Goal: Task Accomplishment & Management: Manage account settings

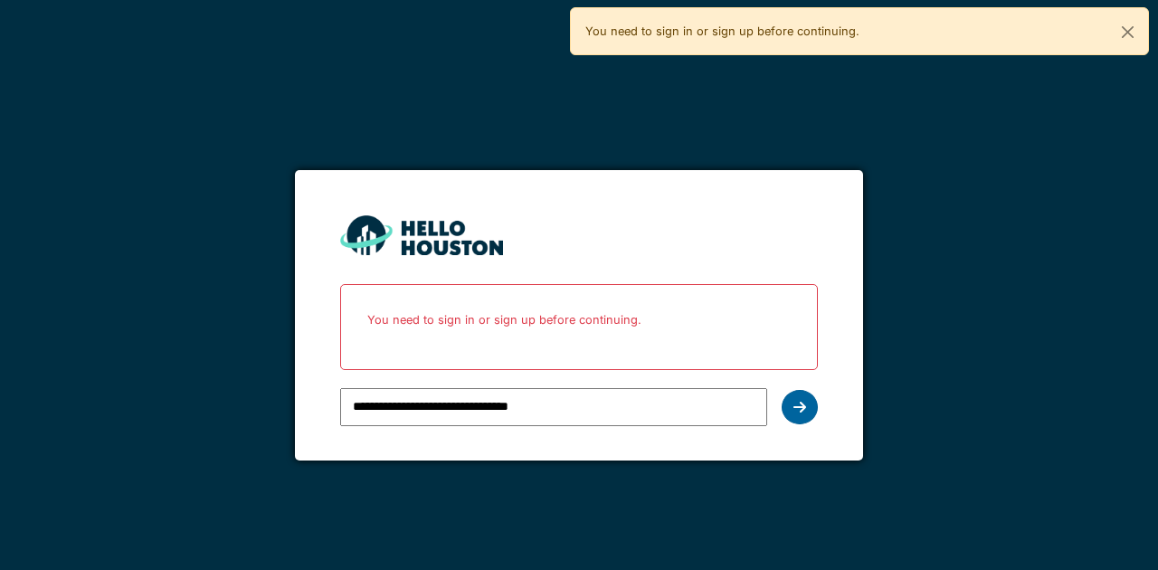
click at [807, 405] on div at bounding box center [800, 407] width 36 height 34
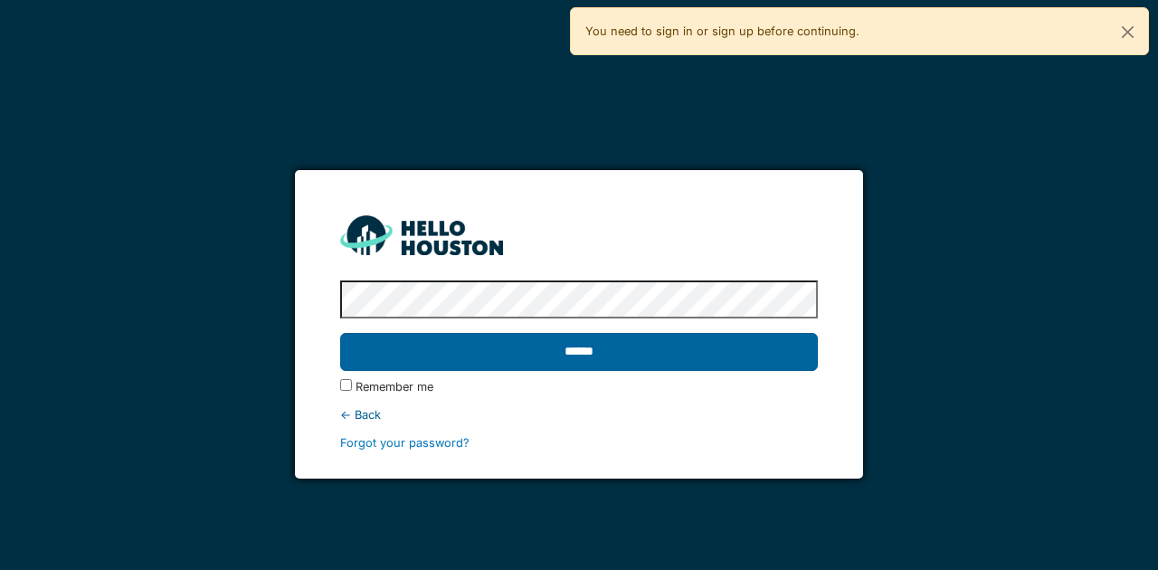
click at [450, 371] on div "******" at bounding box center [578, 352] width 477 height 52
click at [452, 360] on input "******" at bounding box center [578, 352] width 477 height 38
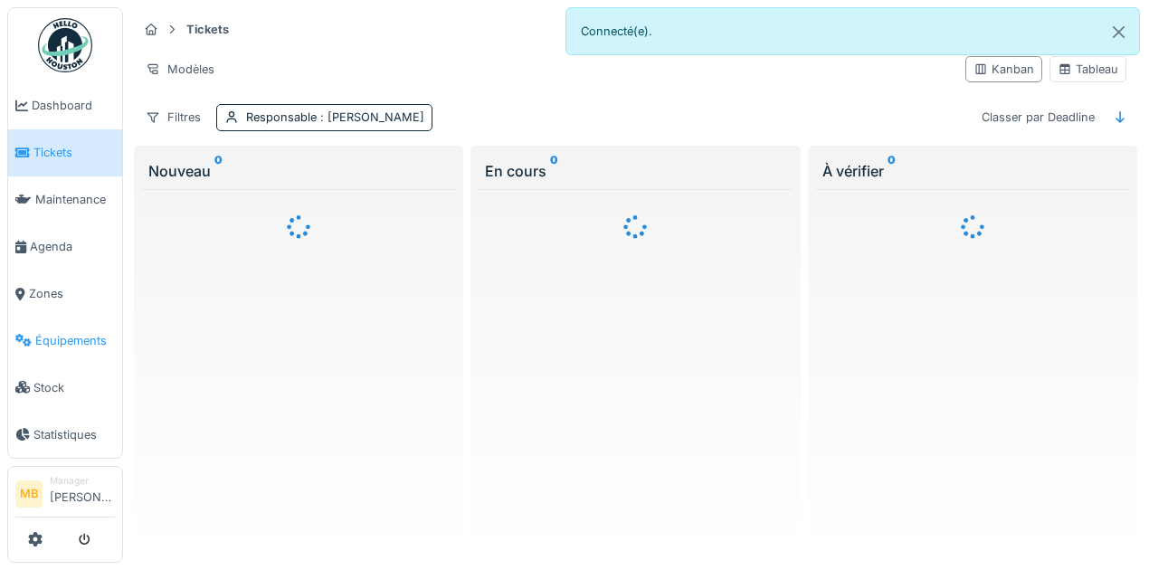
click at [57, 332] on span "Équipements" at bounding box center [75, 340] width 80 height 17
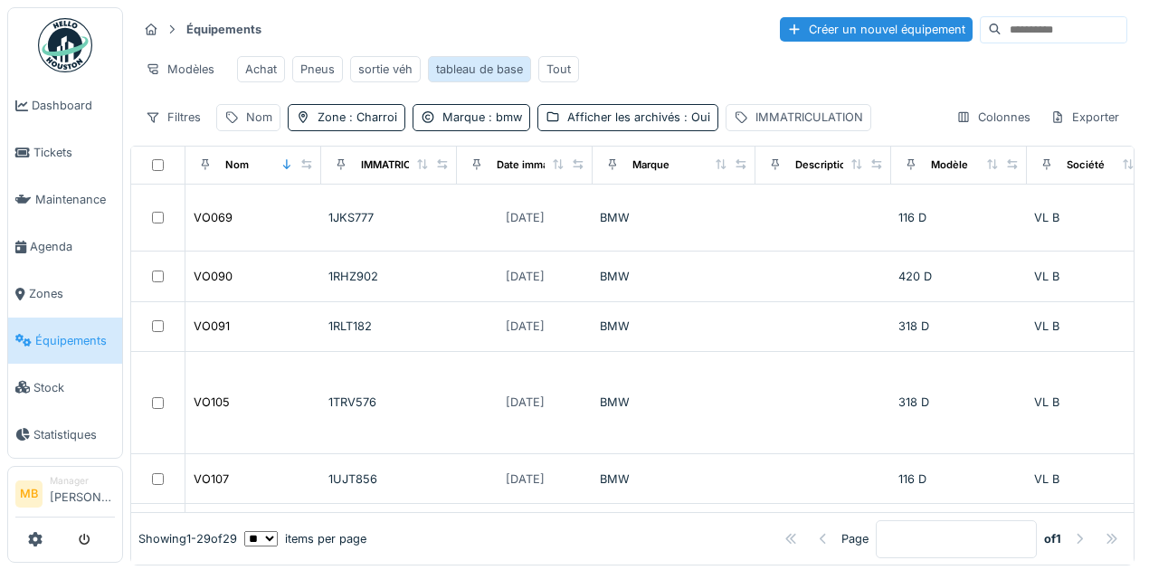
click at [460, 76] on div "tableau de base" at bounding box center [479, 69] width 87 height 17
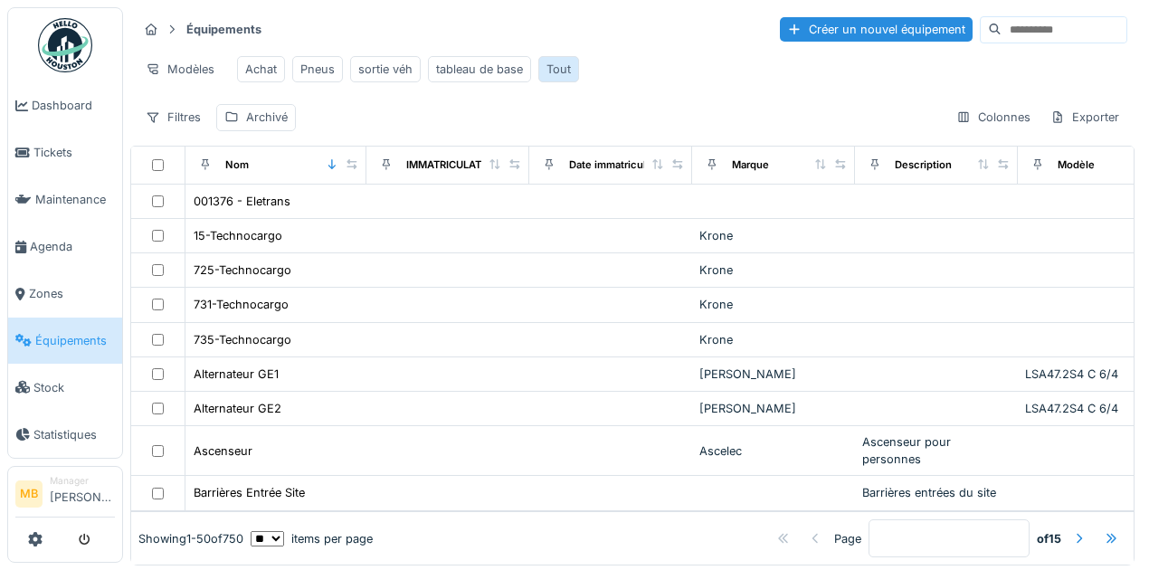
click at [548, 73] on div "Tout" at bounding box center [558, 69] width 24 height 17
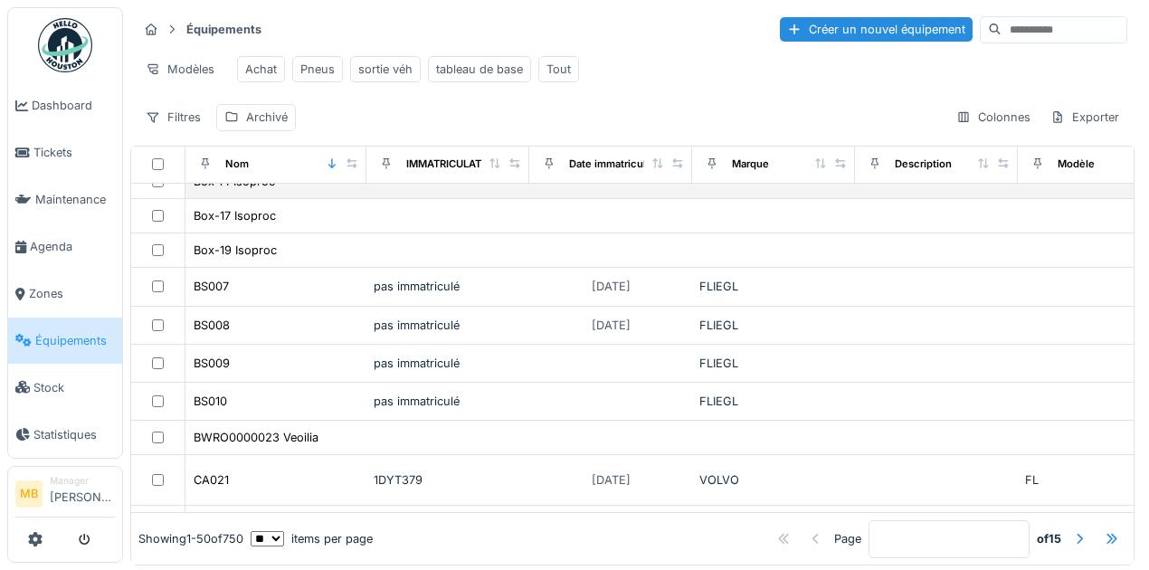
scroll to position [724, 0]
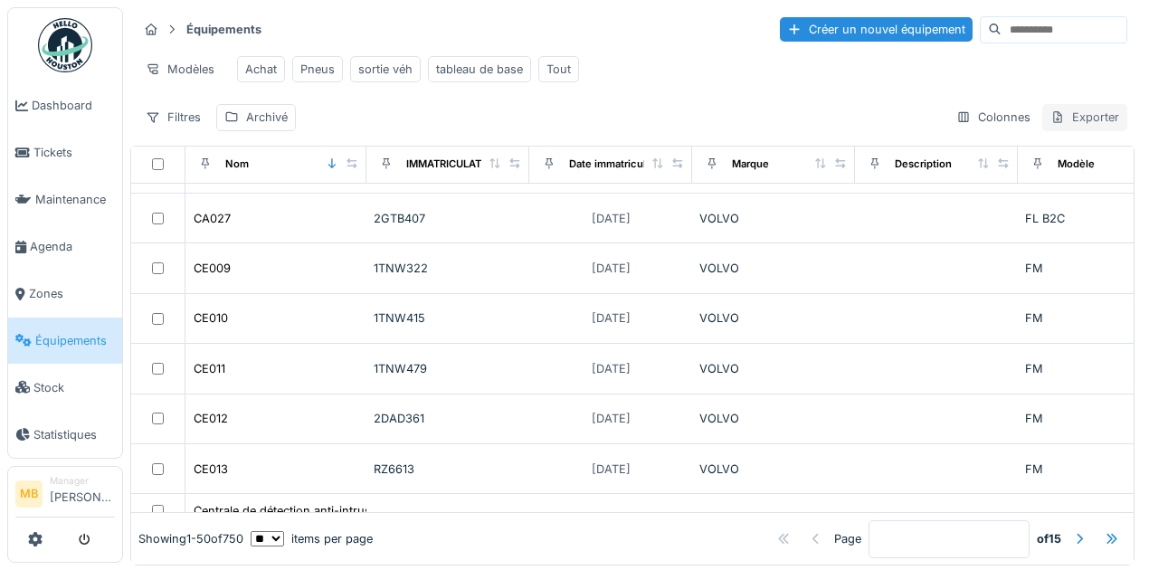
click at [1050, 123] on icon at bounding box center [1057, 117] width 14 height 12
click at [1009, 195] on div "Export Excel" at bounding box center [995, 199] width 117 height 34
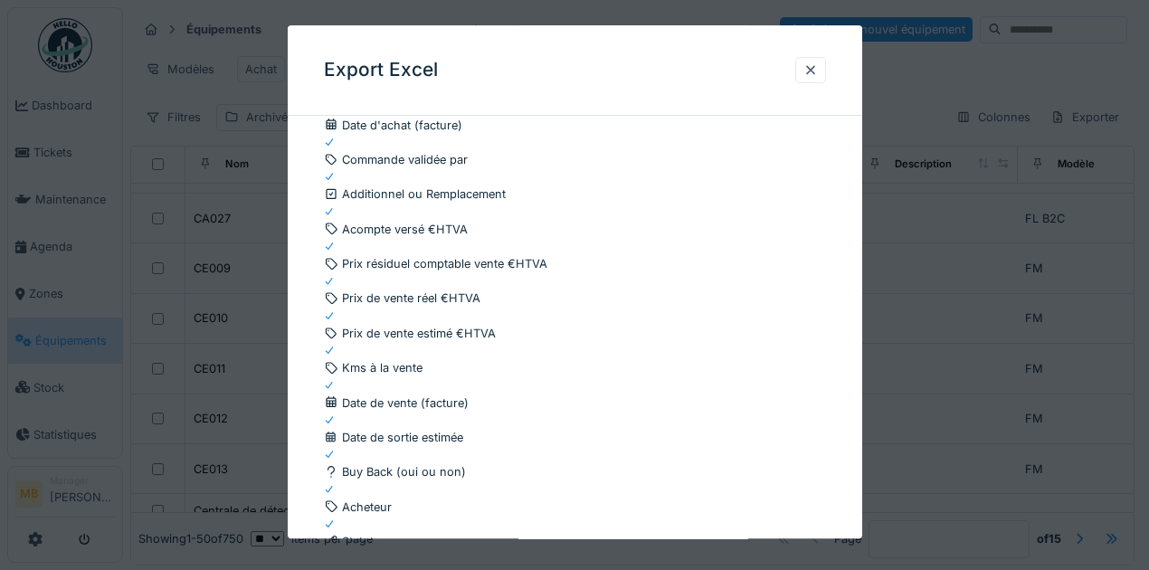
scroll to position [2710, 0]
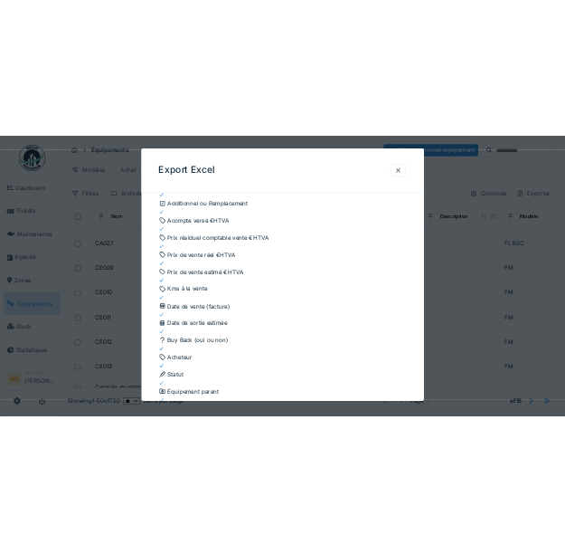
scroll to position [0, 0]
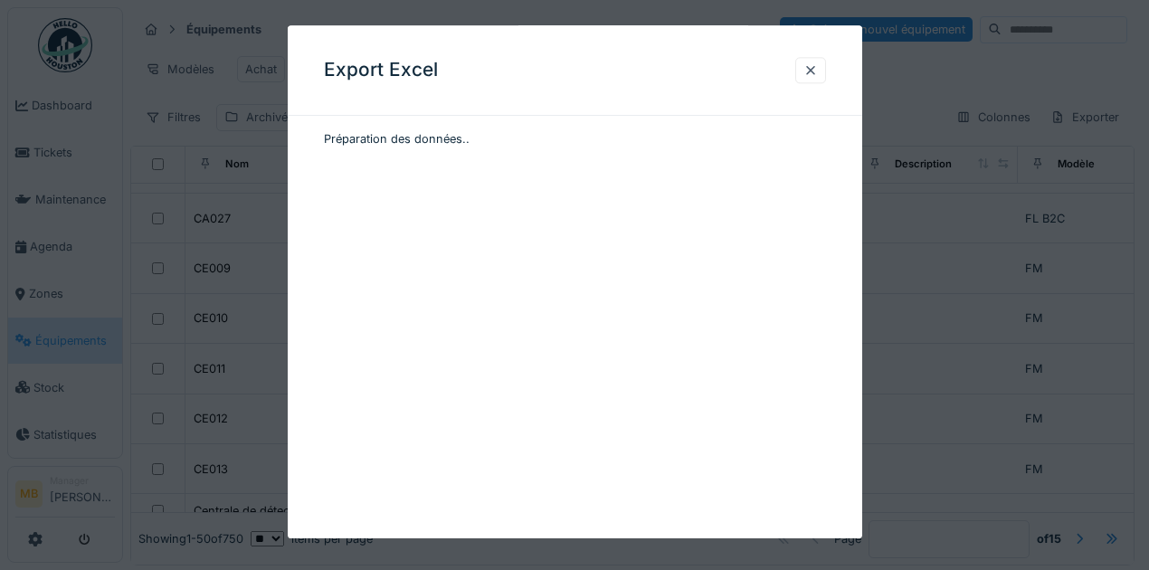
drag, startPoint x: 997, startPoint y: 203, endPoint x: 974, endPoint y: 242, distance: 45.5
click at [997, 204] on div at bounding box center [574, 285] width 1149 height 570
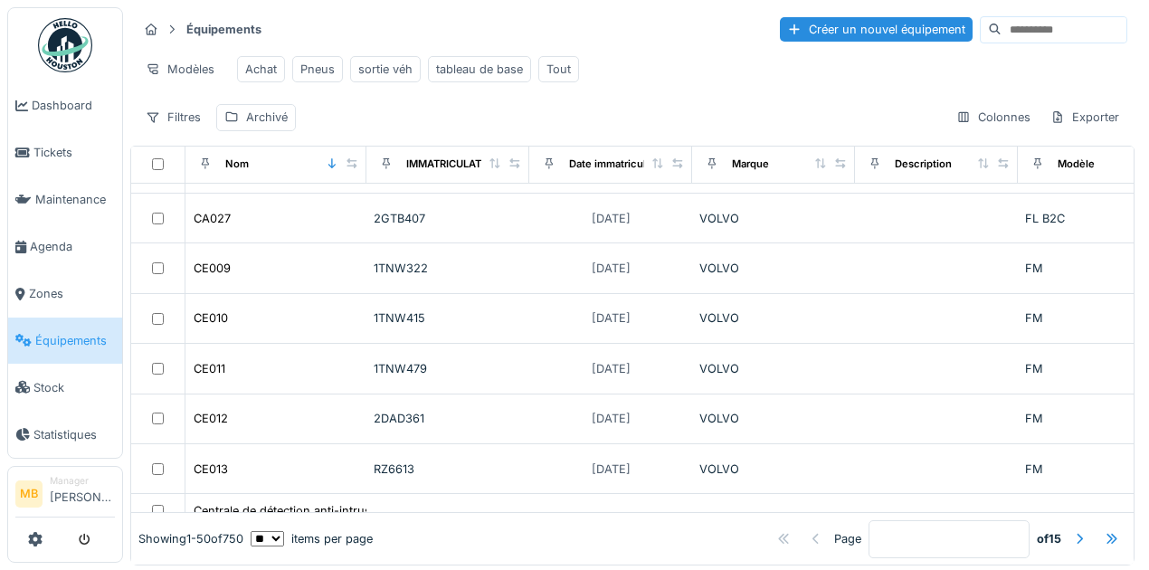
click at [1002, 33] on input at bounding box center [1064, 29] width 125 height 25
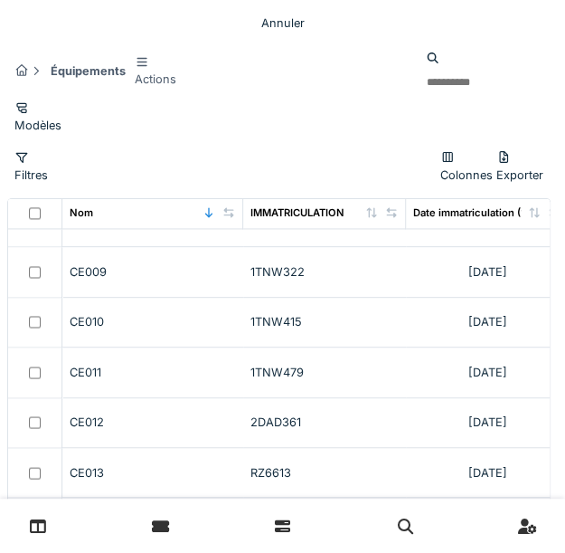
scroll to position [717, 0]
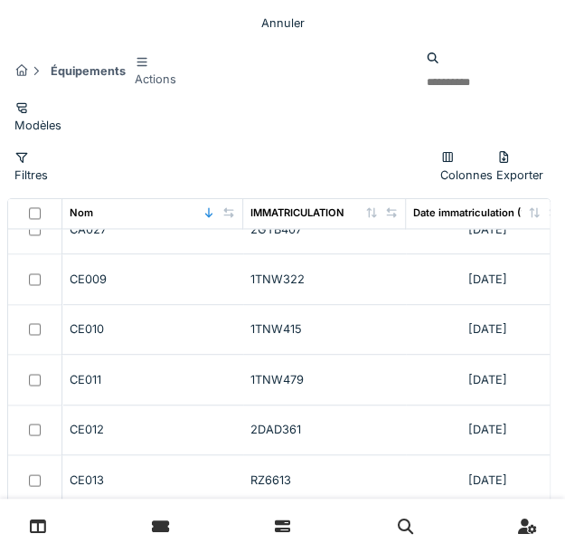
click at [419, 70] on input at bounding box center [481, 82] width 125 height 25
type input "*****"
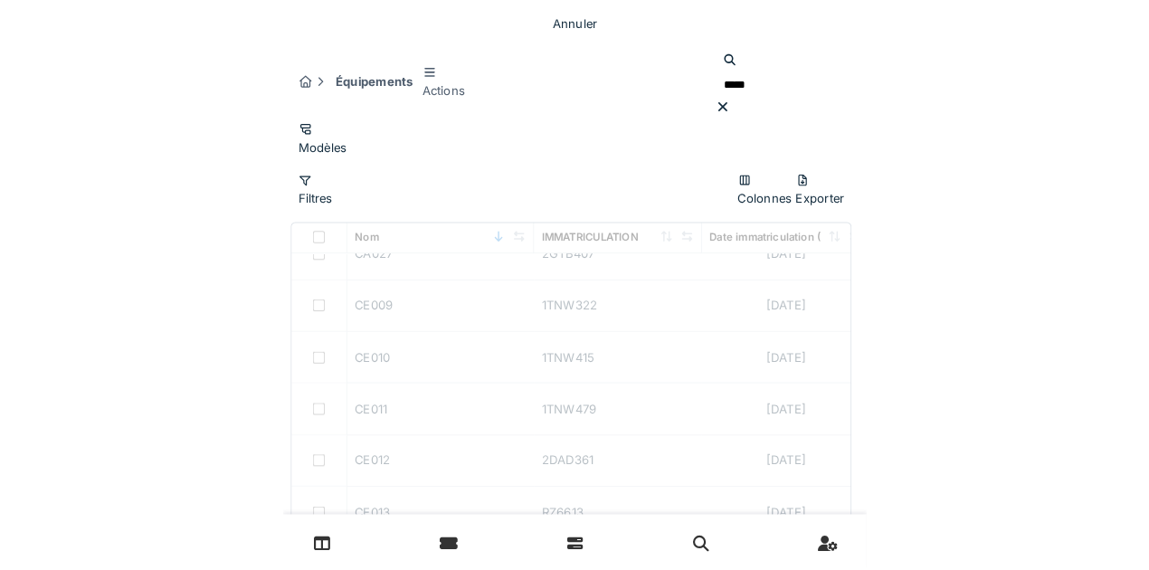
scroll to position [0, 0]
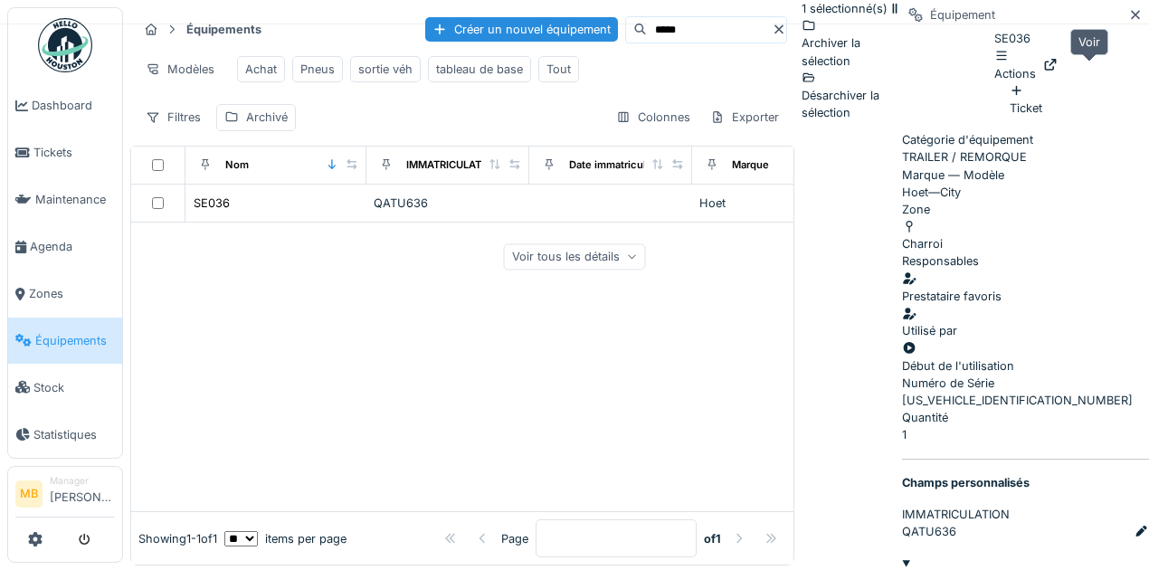
click at [1056, 65] on icon at bounding box center [1050, 65] width 12 height 12
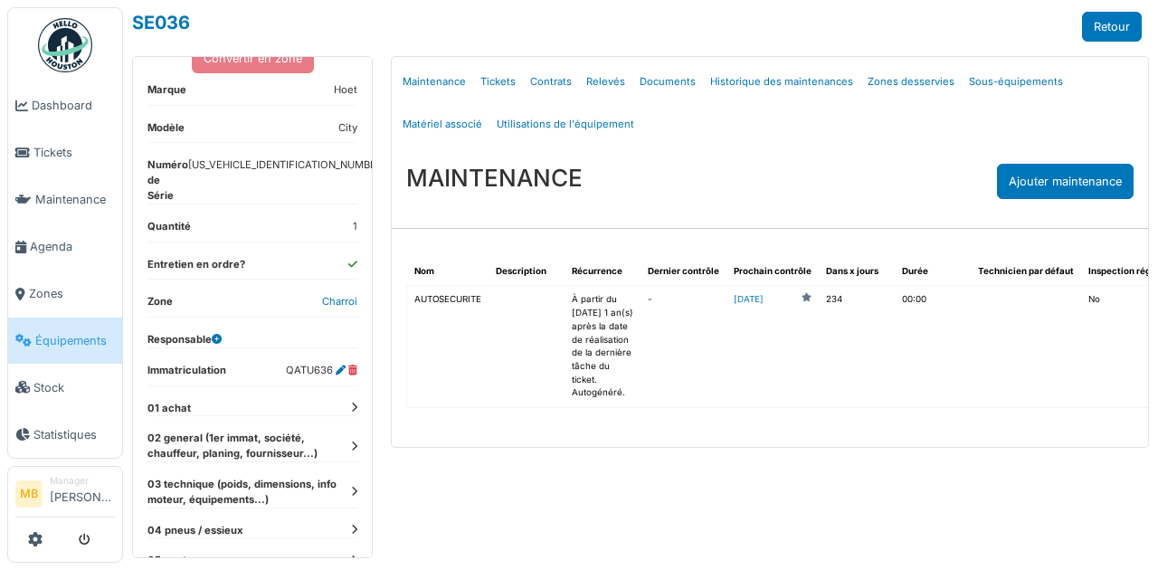
scroll to position [275, 0]
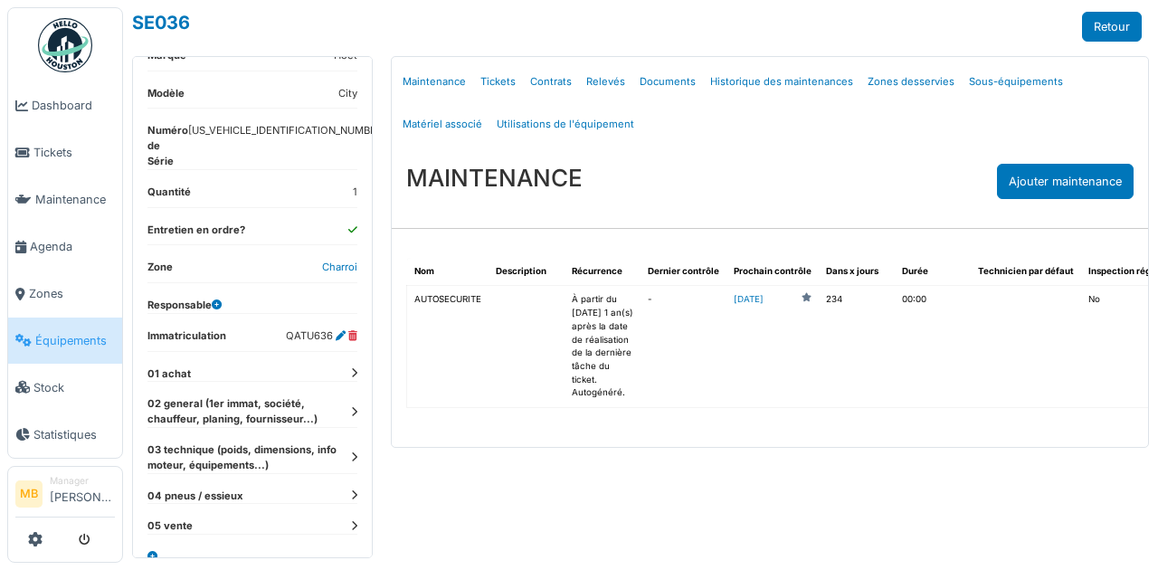
click at [351, 407] on icon at bounding box center [354, 412] width 6 height 10
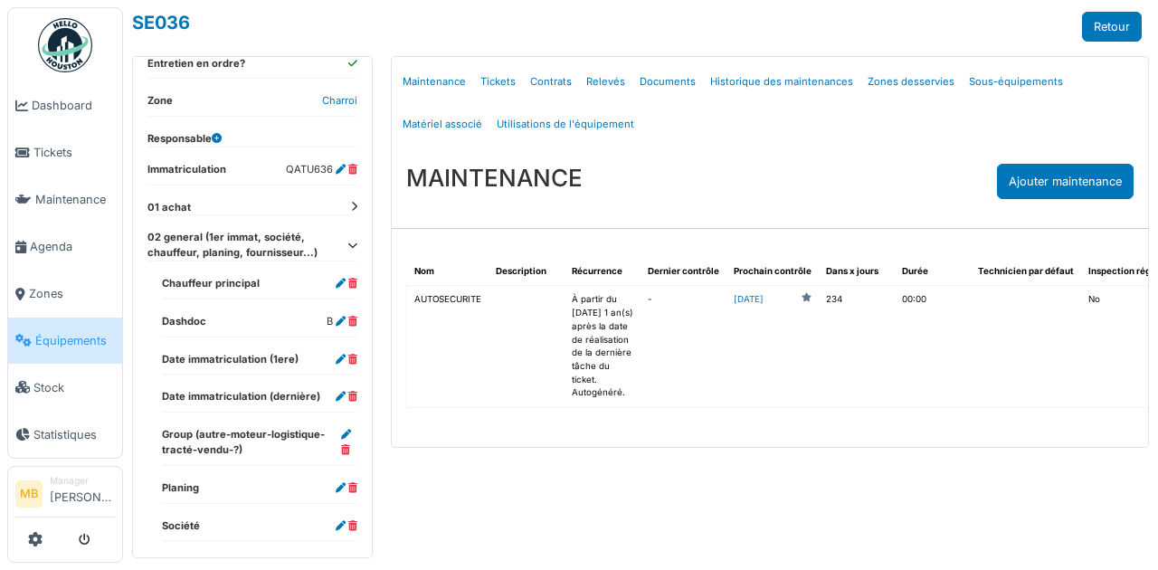
scroll to position [456, 0]
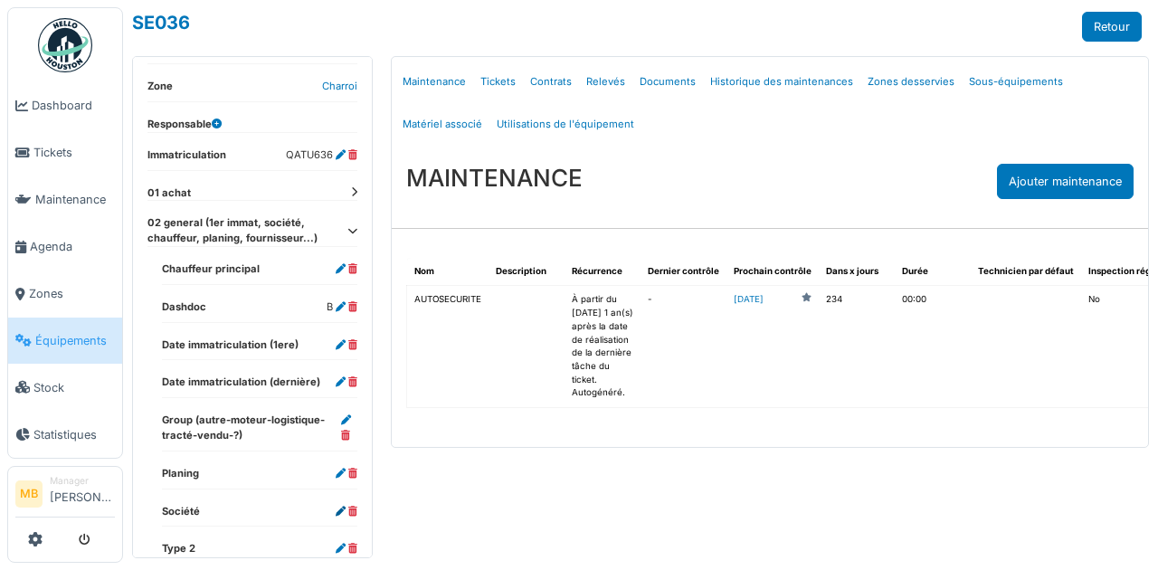
click at [336, 507] on icon at bounding box center [341, 512] width 10 height 10
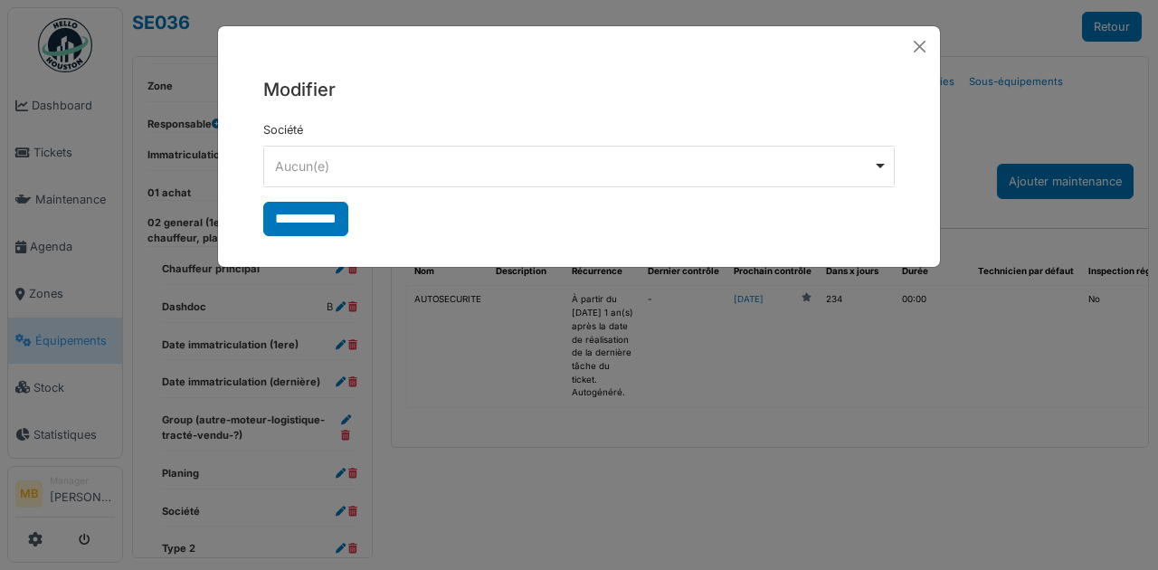
click at [306, 168] on div "Aucun(e) Remove item" at bounding box center [574, 166] width 598 height 19
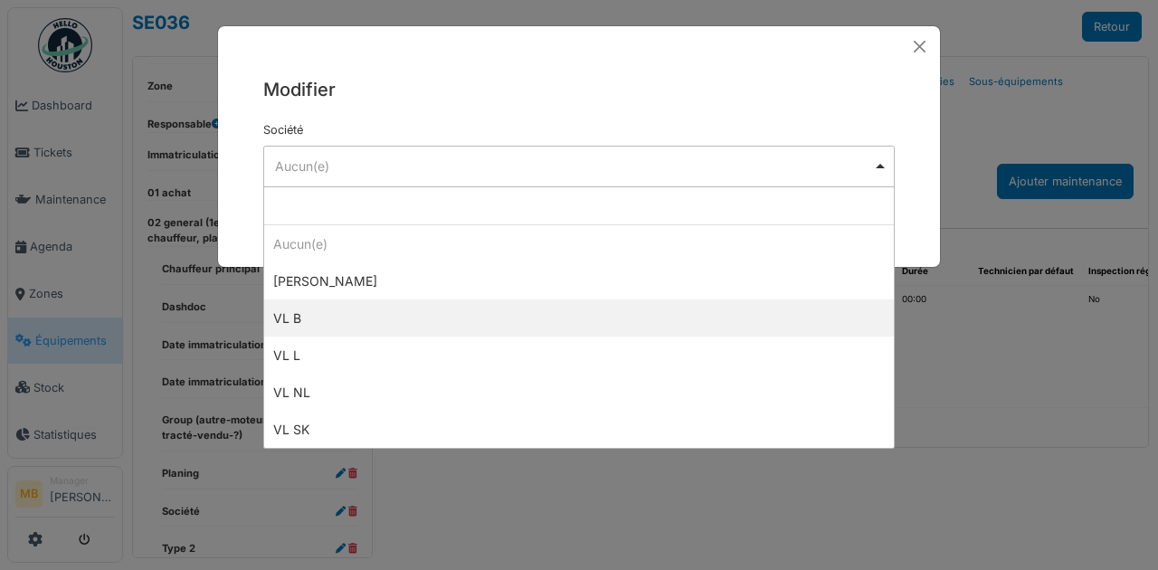
select select "****"
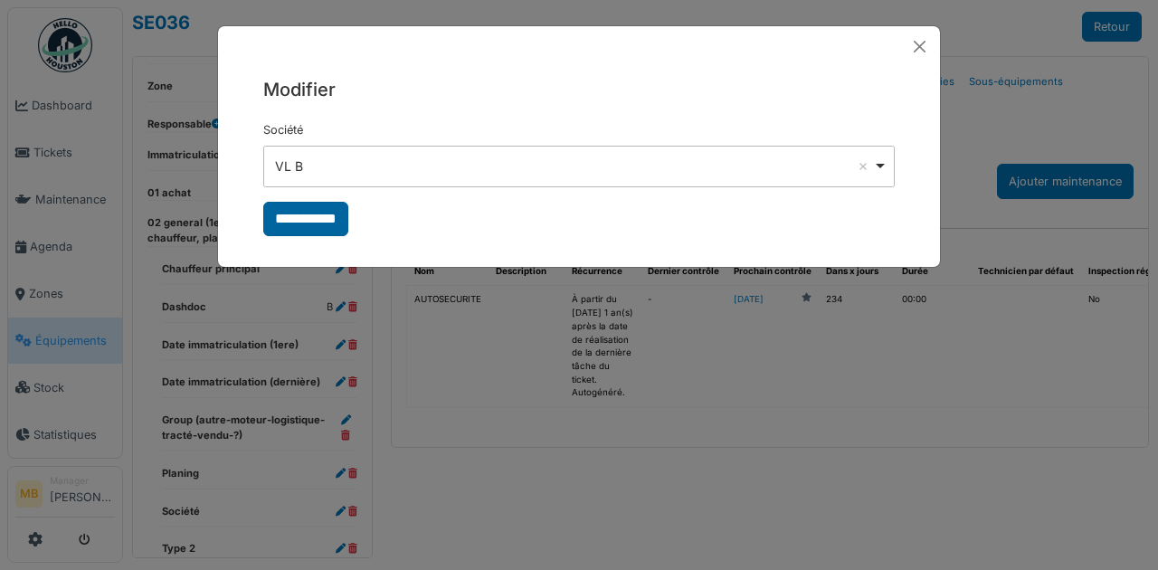
click at [321, 221] on input "**********" at bounding box center [305, 219] width 85 height 34
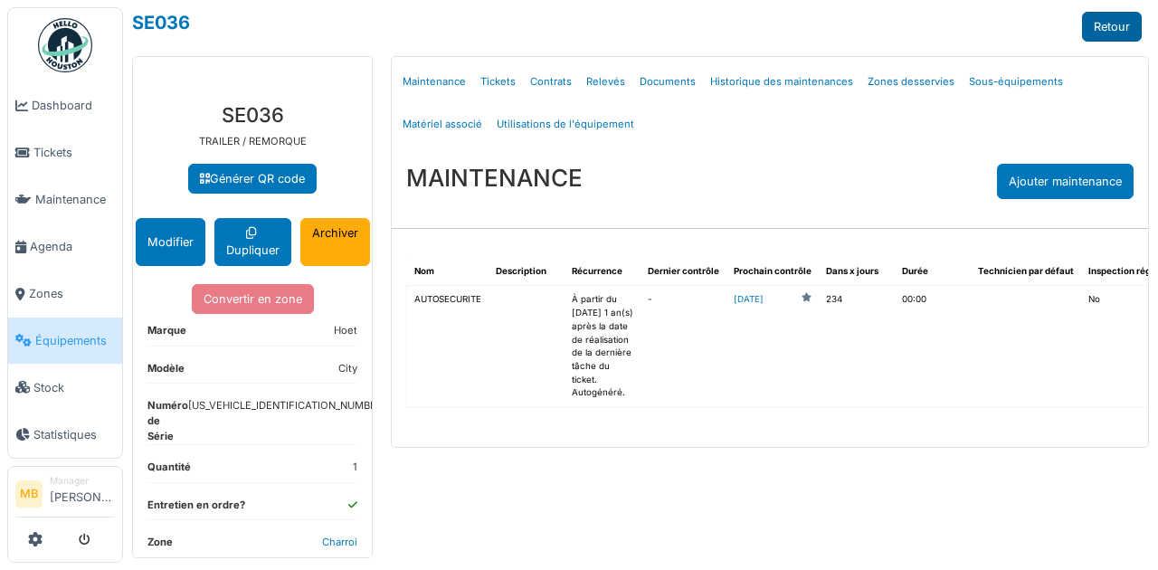
click at [1091, 31] on link "Retour" at bounding box center [1112, 27] width 60 height 30
